Goal: Task Accomplishment & Management: Use online tool/utility

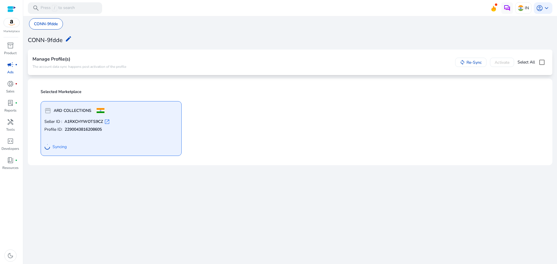
drag, startPoint x: 108, startPoint y: 122, endPoint x: 218, endPoint y: 121, distance: 110.3
click at [219, 121] on div "storefront ARD COLLECTIONS Seller ID : A1RXCHYWOTS9CZ open_in_new Profile ID: 2…" at bounding box center [290, 126] width 506 height 59
click at [106, 121] on span "open_in_new" at bounding box center [107, 122] width 6 height 6
click at [109, 122] on span "open_in_new" at bounding box center [107, 122] width 6 height 6
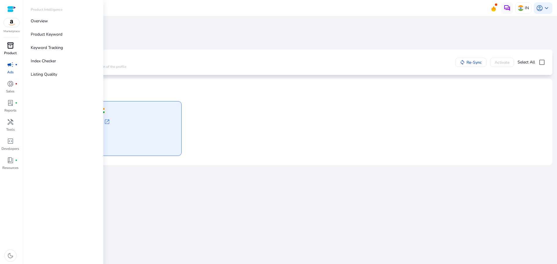
click at [10, 50] on div "inventory_2" at bounding box center [10, 45] width 16 height 9
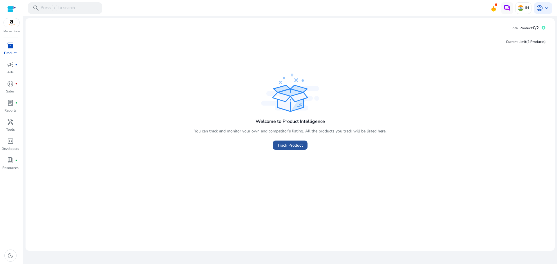
click at [301, 144] on span "Track Product" at bounding box center [290, 145] width 26 height 6
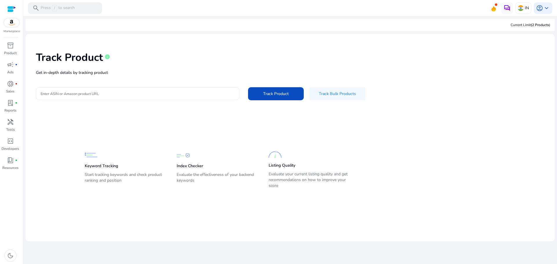
click at [103, 94] on input "Enter ASIN or Amazon product URL" at bounding box center [138, 94] width 194 height 6
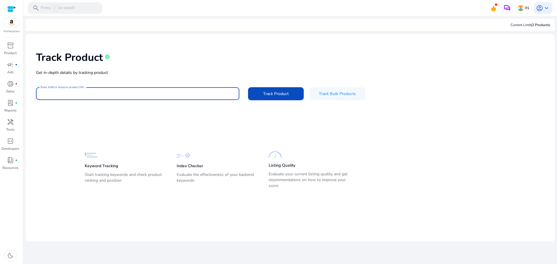
paste input "**********"
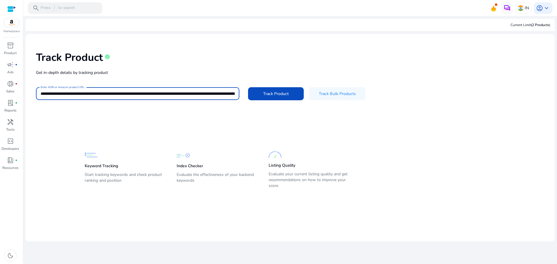
scroll to position [0, 1003]
type input "**********"
click at [285, 95] on span "Track Product" at bounding box center [276, 94] width 26 height 6
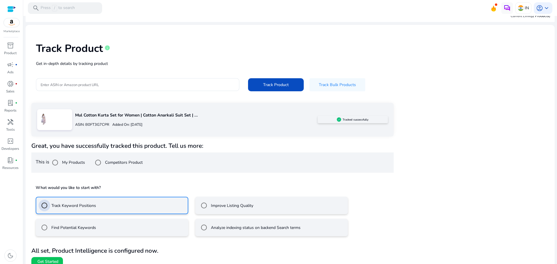
scroll to position [16, 0]
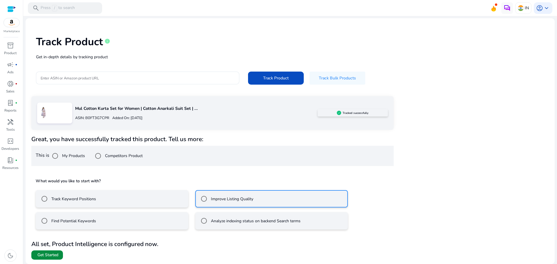
click at [59, 257] on span at bounding box center [47, 255] width 32 height 14
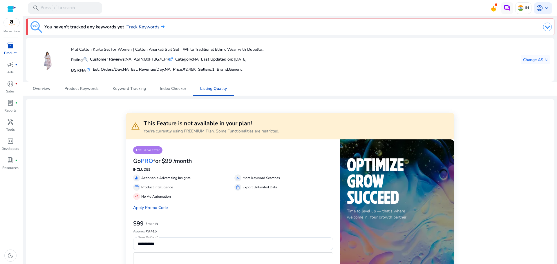
click at [144, 26] on link "Track Keywords" at bounding box center [146, 27] width 38 height 7
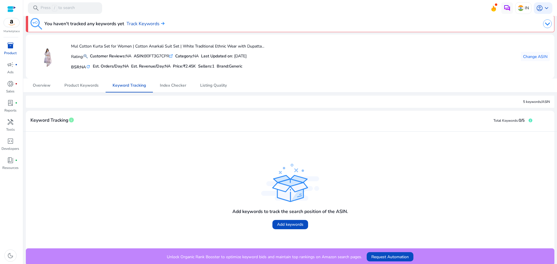
scroll to position [5, 0]
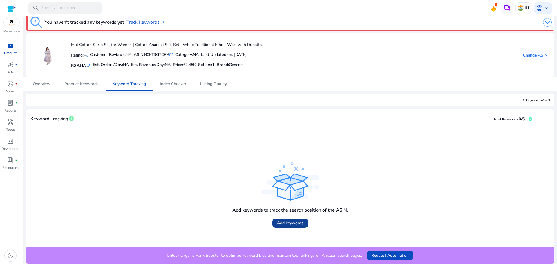
click at [289, 223] on span "Add keywords" at bounding box center [290, 223] width 26 height 6
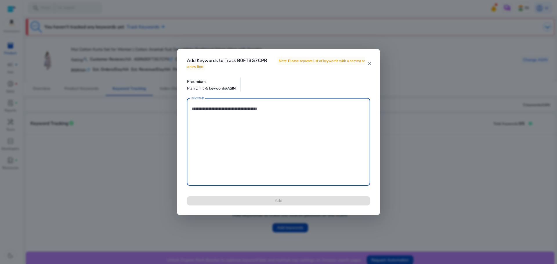
scroll to position [5, 0]
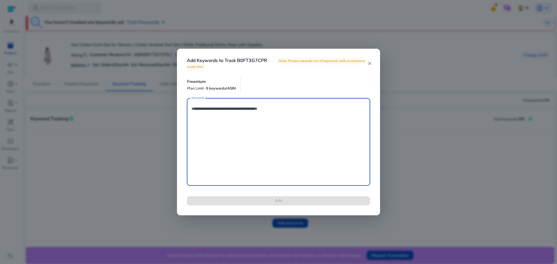
click at [370, 65] on mat-icon "close" at bounding box center [369, 63] width 5 height 5
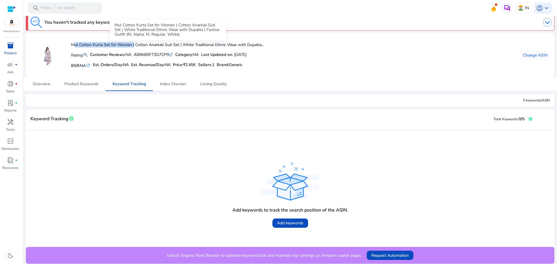
drag, startPoint x: 72, startPoint y: 45, endPoint x: 132, endPoint y: 45, distance: 60.1
click at [132, 45] on h4 "Mul Cotton Kurta Set for Women | Cotton Anarkali Suit Set | White Traditional E…" at bounding box center [167, 45] width 193 height 5
copy h4 "Mul Cotton Kurta Set for Women"
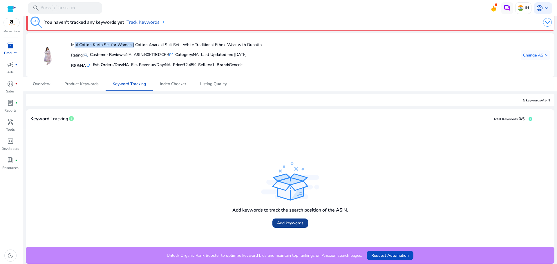
click at [294, 221] on span "Add keywords" at bounding box center [290, 223] width 26 height 6
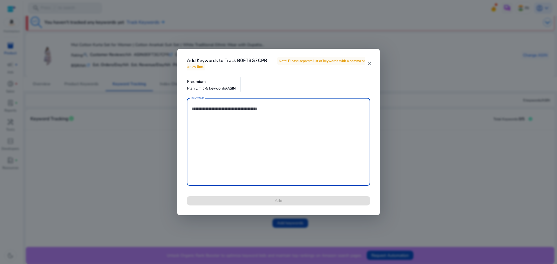
click at [260, 120] on textarea "Keywords" at bounding box center [278, 142] width 174 height 82
paste textarea "**********"
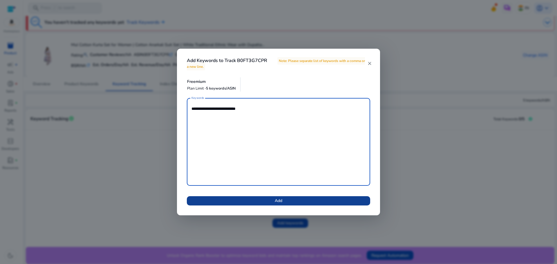
type textarea "**********"
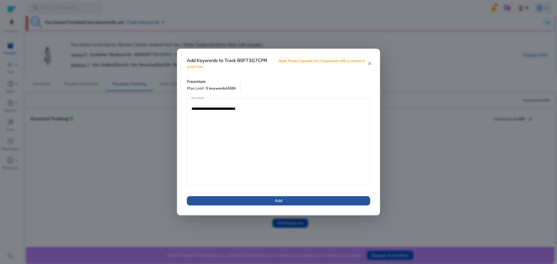
click at [263, 204] on span at bounding box center [278, 201] width 183 height 14
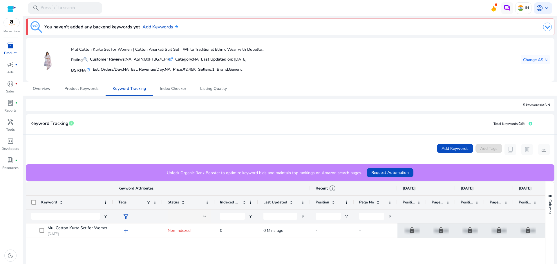
drag, startPoint x: 134, startPoint y: 49, endPoint x: 277, endPoint y: 51, distance: 142.5
click at [277, 51] on div "Mul Cotton Kurta Set for Women | Cotton Anarkali Suit Set | White Traditional E…" at bounding box center [289, 59] width 519 height 35
click at [297, 56] on div "Mul Cotton Kurta Set for Women | Cotton Anarkali Suit Set | White Traditional E…" at bounding box center [289, 59] width 519 height 35
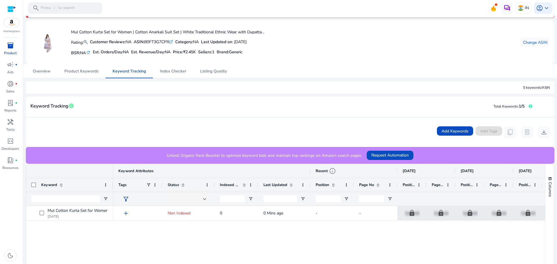
scroll to position [58, 0]
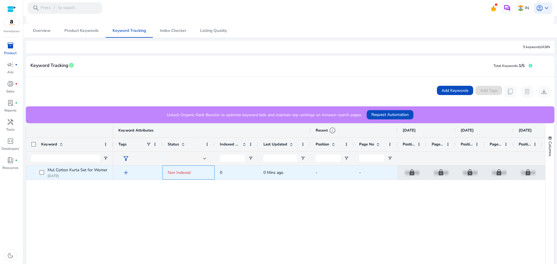
click at [183, 172] on span "Non Indexed" at bounding box center [179, 173] width 23 height 6
click at [126, 174] on span "add" at bounding box center [125, 172] width 7 height 7
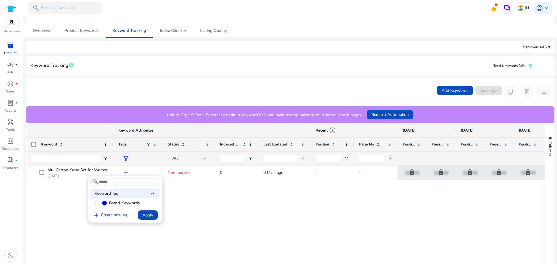
click at [194, 219] on div at bounding box center [278, 132] width 557 height 264
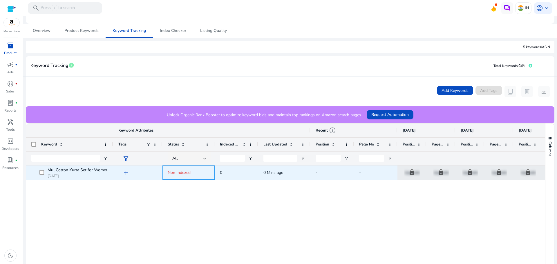
click at [181, 174] on span "Non Indexed" at bounding box center [179, 173] width 23 height 6
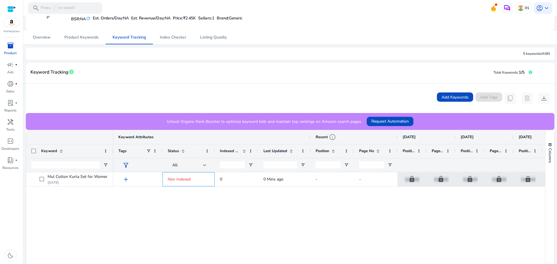
scroll to position [51, 0]
click at [84, 37] on span "Product Keywords" at bounding box center [81, 38] width 34 height 4
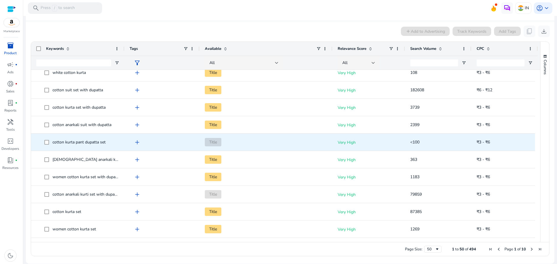
click at [215, 141] on span "Title" at bounding box center [213, 142] width 17 height 8
click at [215, 140] on span "Title" at bounding box center [213, 142] width 17 height 8
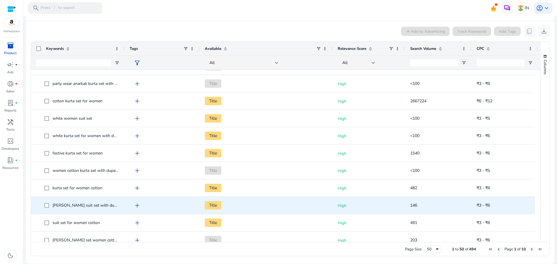
scroll to position [698, 0]
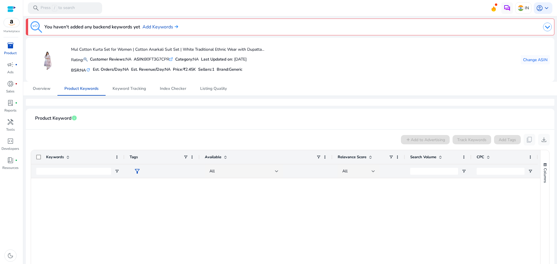
scroll to position [698, 0]
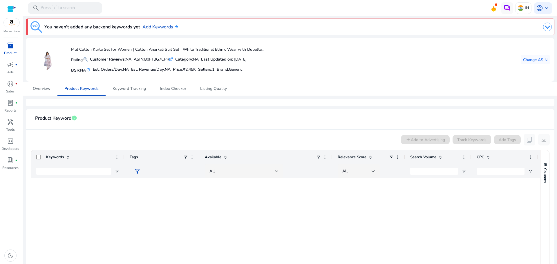
scroll to position [698, 0]
